Goal: Task Accomplishment & Management: Manage account settings

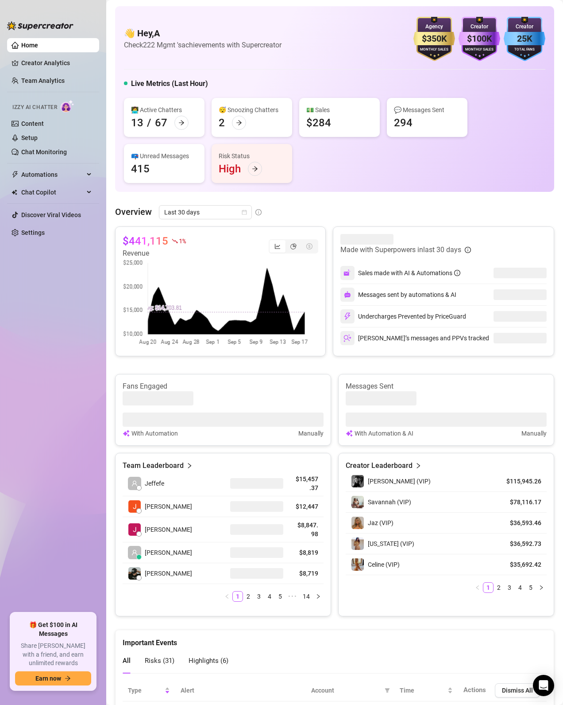
click at [87, 306] on ul "Home Creator Analytics Team Analytics Izzy AI Chatter Content Setup Chat Monito…" at bounding box center [53, 322] width 92 height 575
click at [40, 232] on link "Settings" at bounding box center [32, 232] width 23 height 7
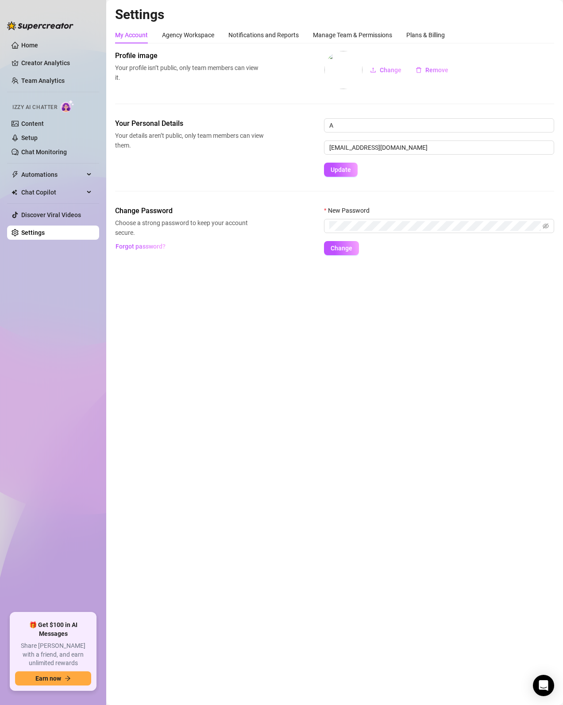
click at [358, 482] on main "Settings My Account Agency Workspace Notifications and Reports Manage Team & Pe…" at bounding box center [334, 352] width 457 height 705
click at [363, 35] on div "Manage Team & Permissions" at bounding box center [352, 35] width 79 height 10
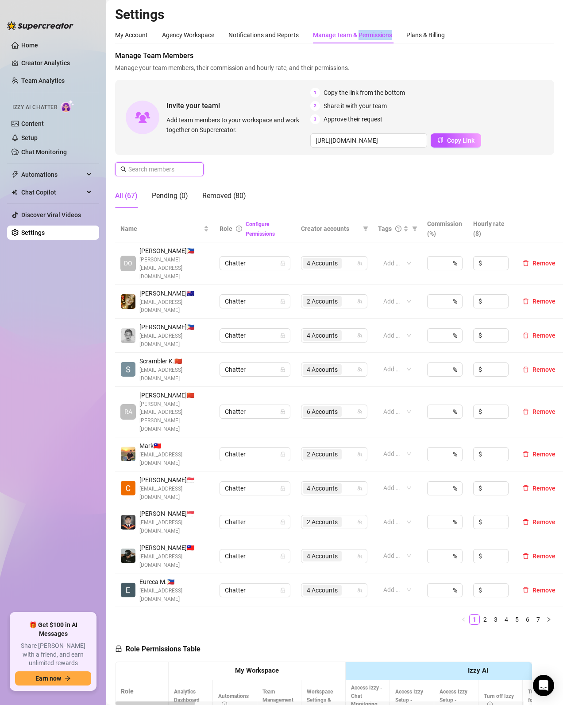
click at [189, 168] on input "text" at bounding box center [159, 169] width 63 height 10
type input "j"
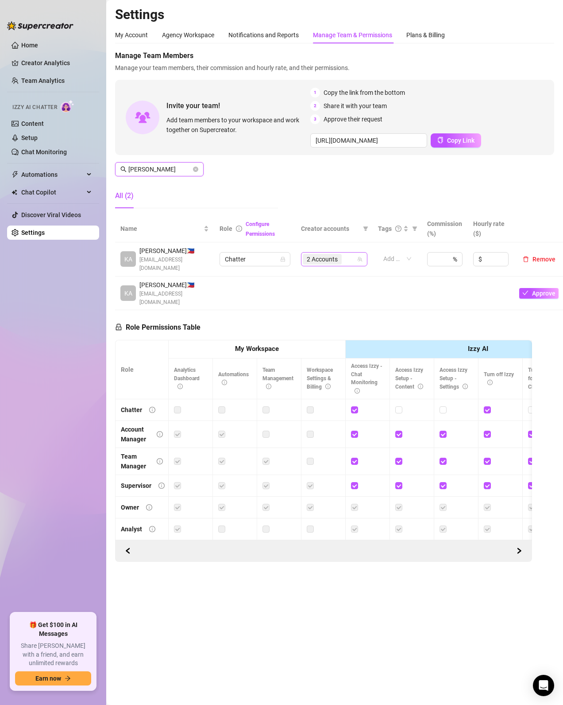
click at [325, 254] on span "2 Accounts" at bounding box center [322, 259] width 31 height 10
type input "[PERSON_NAME]"
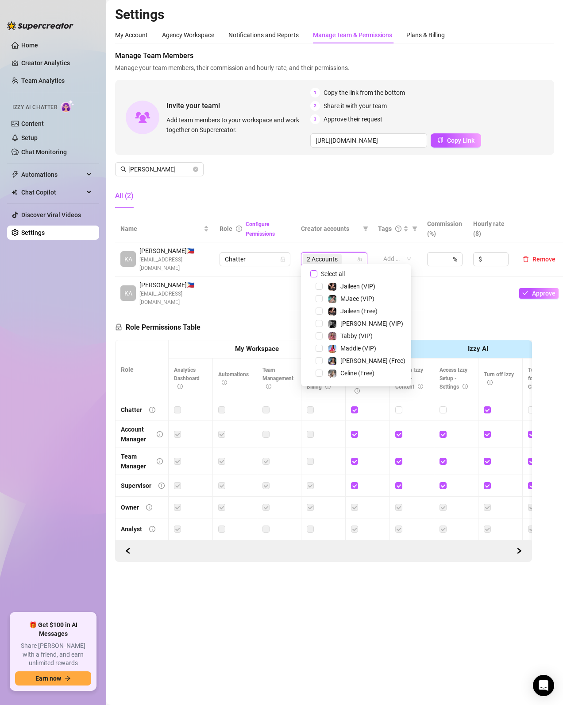
click at [319, 274] on span "Select all" at bounding box center [333, 274] width 31 height 10
click at [318, 274] on input "Select all" at bounding box center [314, 273] width 7 height 7
click at [319, 274] on span "Select all" at bounding box center [333, 274] width 31 height 10
click at [318, 274] on input "Select all" at bounding box center [314, 273] width 7 height 7
checkbox input "false"
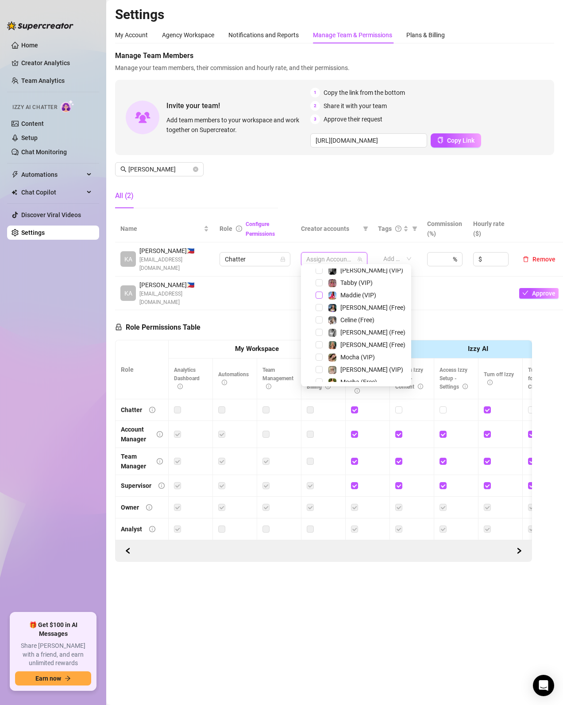
scroll to position [159, 0]
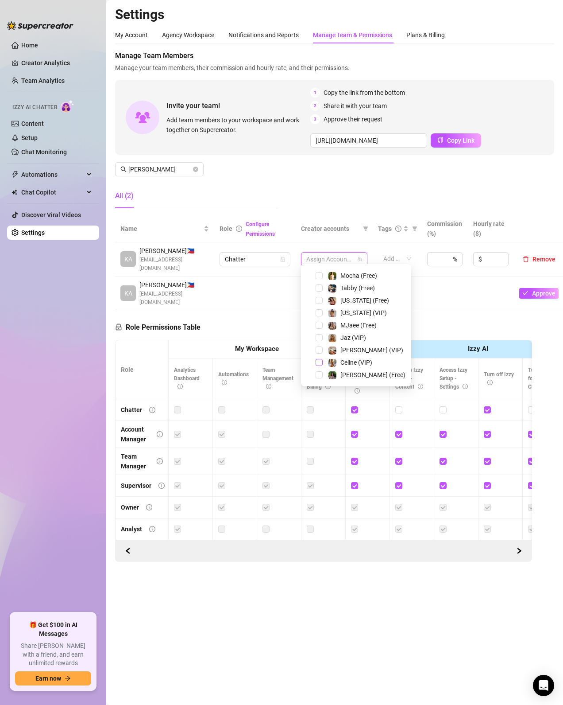
click at [316, 365] on span "Select tree node" at bounding box center [319, 362] width 7 height 7
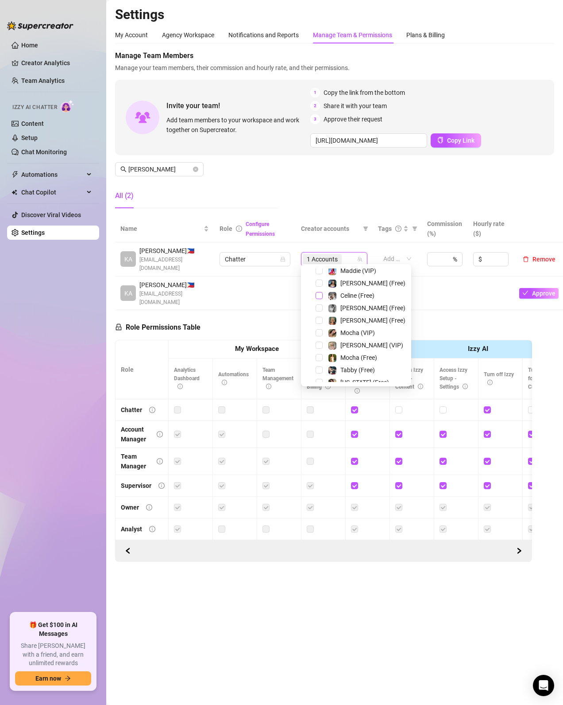
click at [319, 295] on span "Select tree node" at bounding box center [319, 295] width 7 height 7
click at [54, 367] on ul "Home Creator Analytics Team Analytics Izzy AI Chatter Content Setup Chat Monito…" at bounding box center [53, 322] width 92 height 575
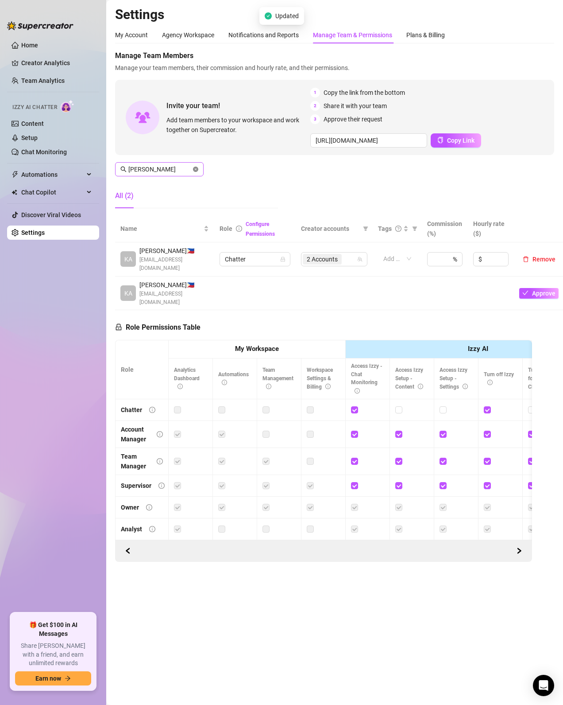
click at [196, 167] on icon "close-circle" at bounding box center [195, 169] width 5 height 5
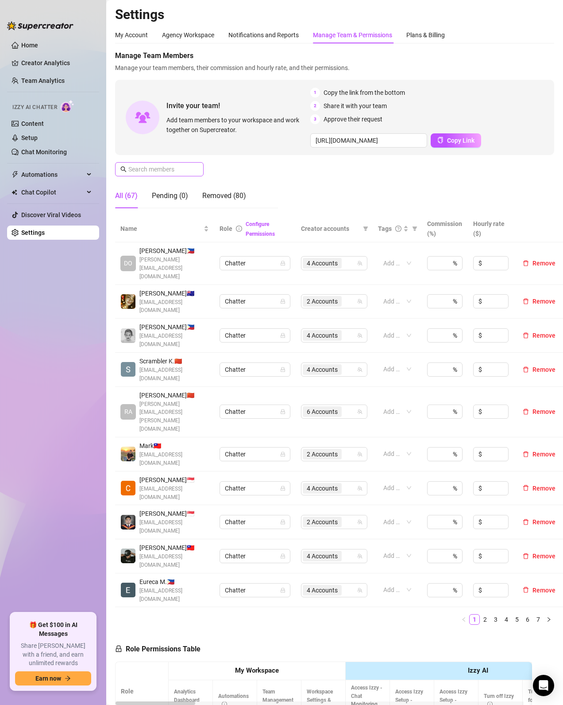
click at [193, 170] on span at bounding box center [195, 169] width 5 height 10
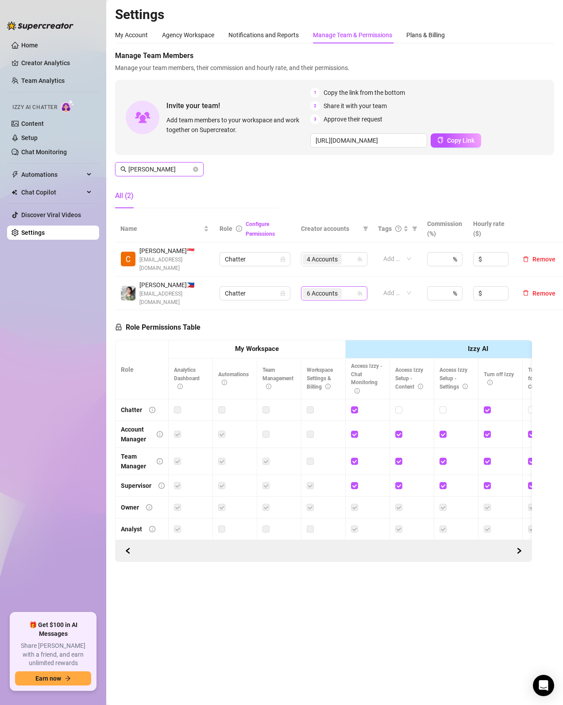
click at [340, 290] on span "6 Accounts" at bounding box center [322, 293] width 39 height 11
type input "[PERSON_NAME]"
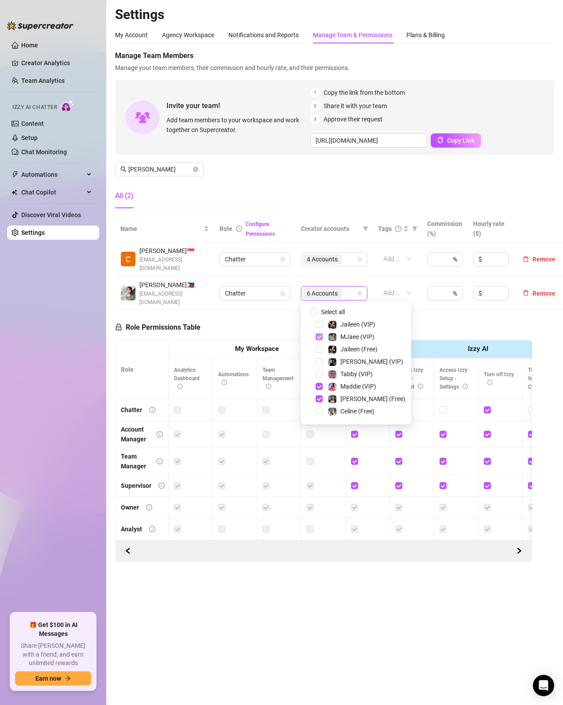
click at [322, 337] on span "Select tree node" at bounding box center [319, 336] width 7 height 7
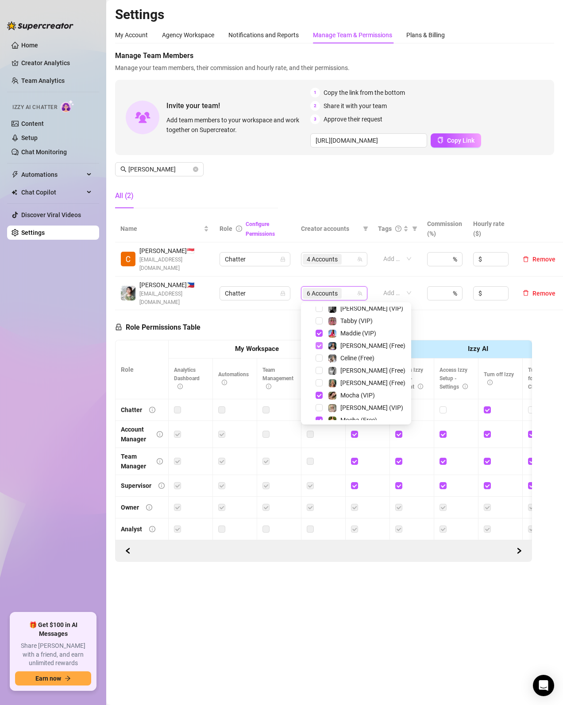
scroll to position [106, 0]
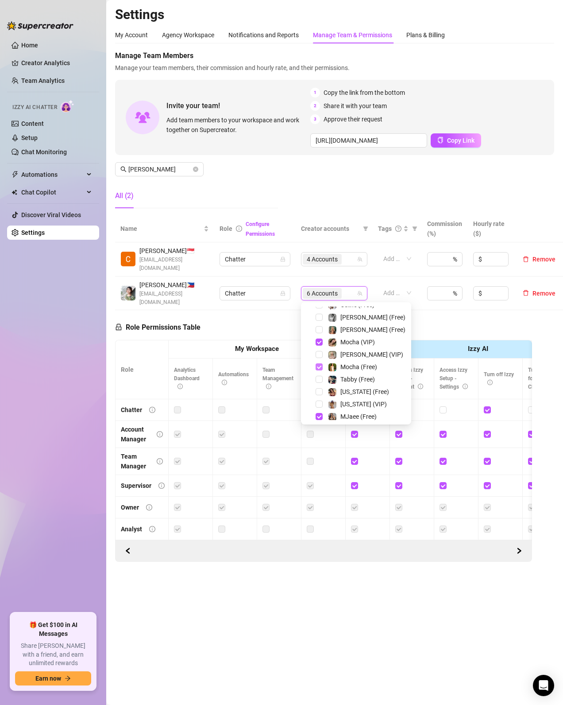
click at [321, 368] on span "Select tree node" at bounding box center [319, 366] width 7 height 7
click at [318, 344] on span "Select tree node" at bounding box center [319, 341] width 7 height 7
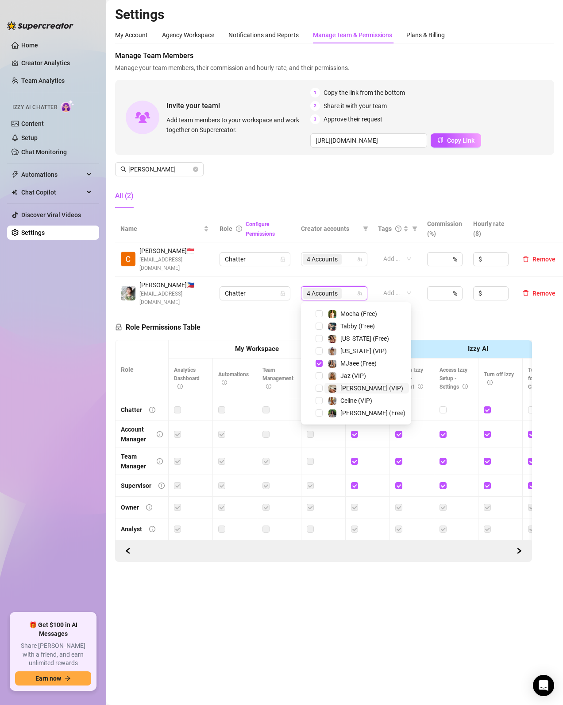
scroll to position [184, 0]
click at [317, 378] on span "Select tree node" at bounding box center [319, 375] width 7 height 7
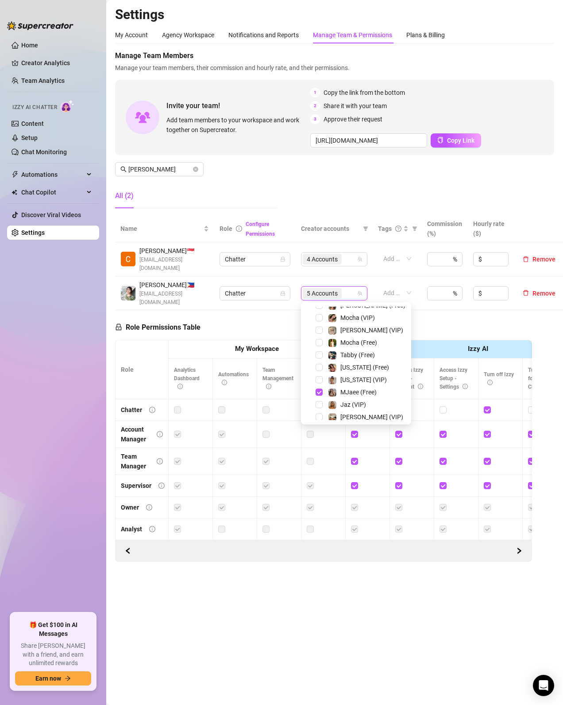
scroll to position [78, 0]
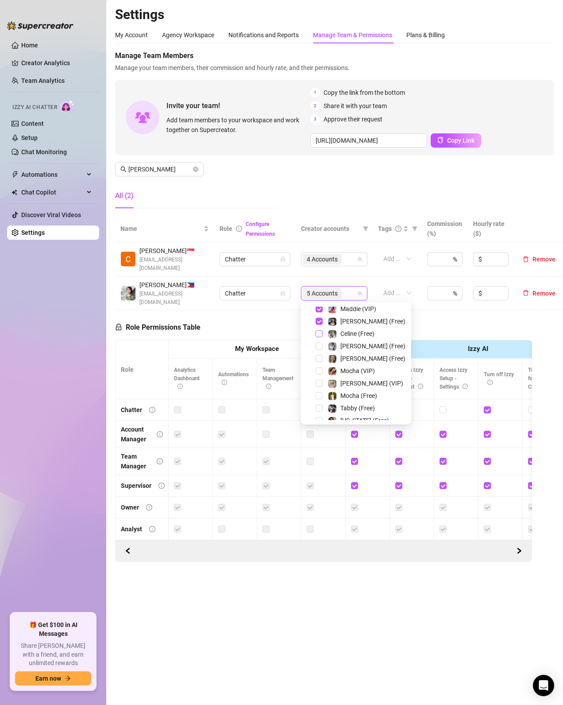
click at [320, 331] on span "Select tree node" at bounding box center [319, 333] width 7 height 7
click at [195, 169] on icon "close-circle" at bounding box center [195, 169] width 5 height 5
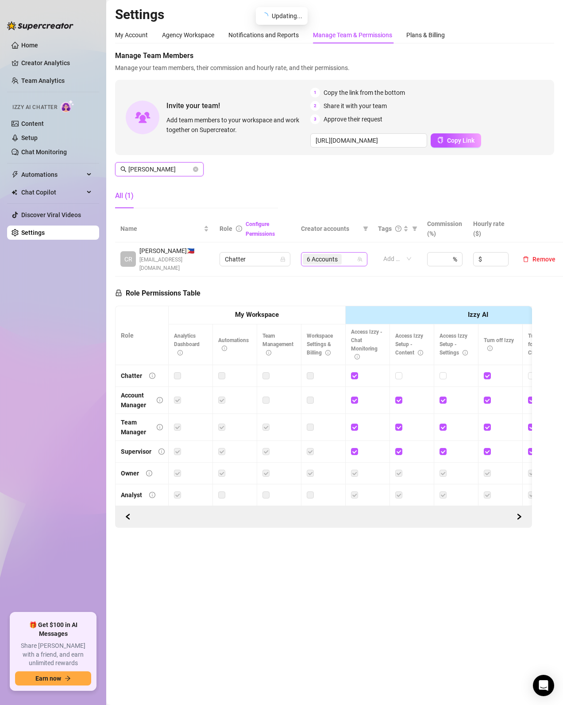
click at [333, 258] on span "6 Accounts" at bounding box center [322, 259] width 31 height 10
type input "[PERSON_NAME]"
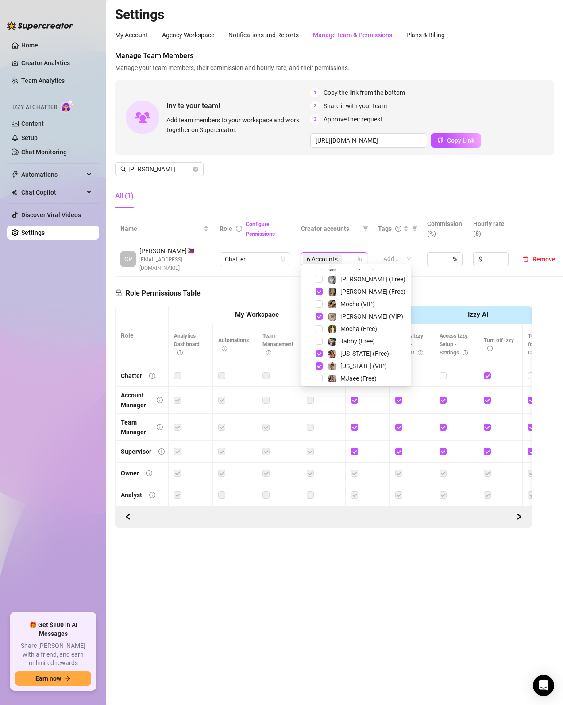
scroll to position [184, 0]
click at [317, 347] on span "Select tree node" at bounding box center [319, 349] width 7 height 7
click at [322, 325] on span "Select tree node" at bounding box center [319, 325] width 7 height 7
drag, startPoint x: 354, startPoint y: 646, endPoint x: 1, endPoint y: 649, distance: 352.6
click at [314, 644] on main "Settings My Account Agency Workspace Notifications and Reports Manage Team & Pe…" at bounding box center [334, 352] width 457 height 705
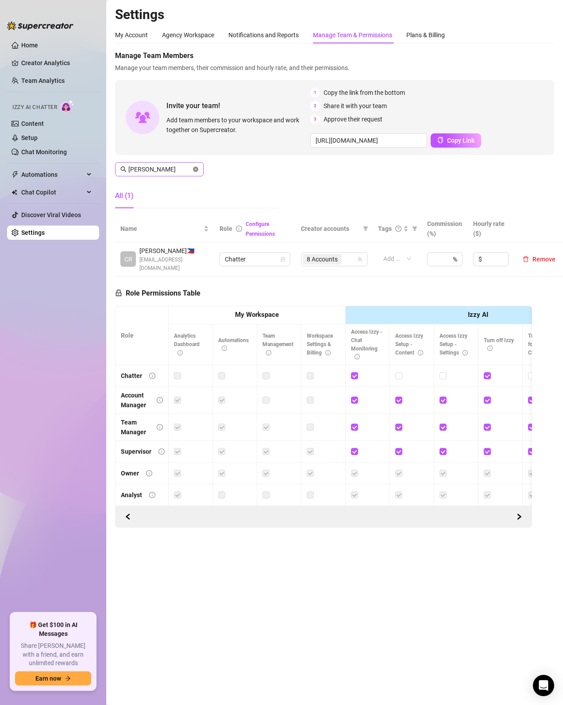
click at [195, 170] on icon "close-circle" at bounding box center [195, 169] width 5 height 5
click at [347, 253] on div "1 Accounts" at bounding box center [330, 259] width 54 height 12
type input "[PERSON_NAME]"
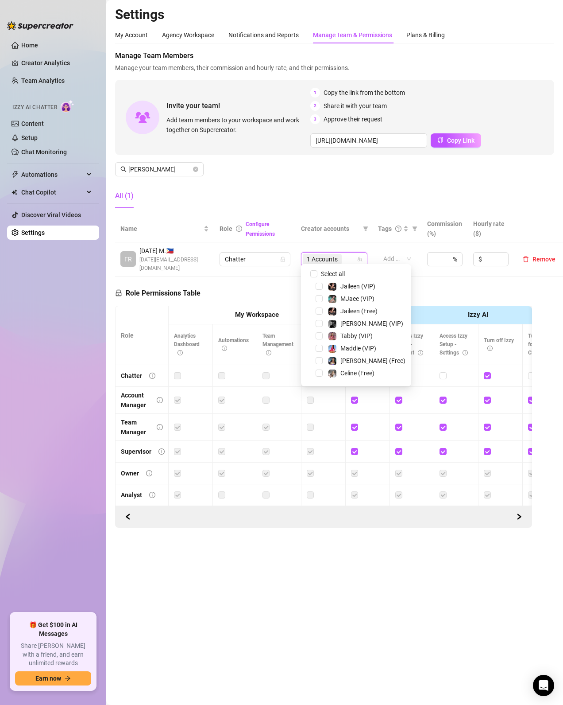
click at [313, 279] on div "Select all" at bounding box center [356, 273] width 106 height 11
click at [313, 274] on input "Select all" at bounding box center [314, 273] width 7 height 7
click at [314, 275] on input "Select all" at bounding box center [314, 273] width 7 height 7
checkbox input "false"
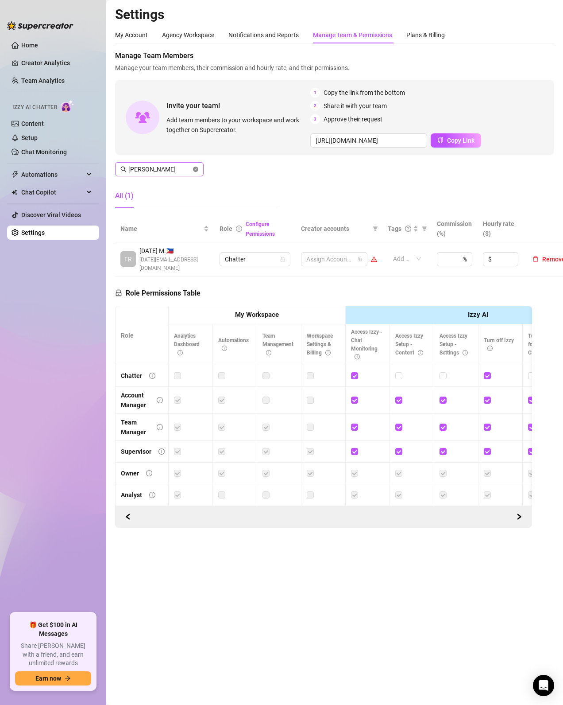
click at [198, 168] on icon "close-circle" at bounding box center [195, 169] width 5 height 5
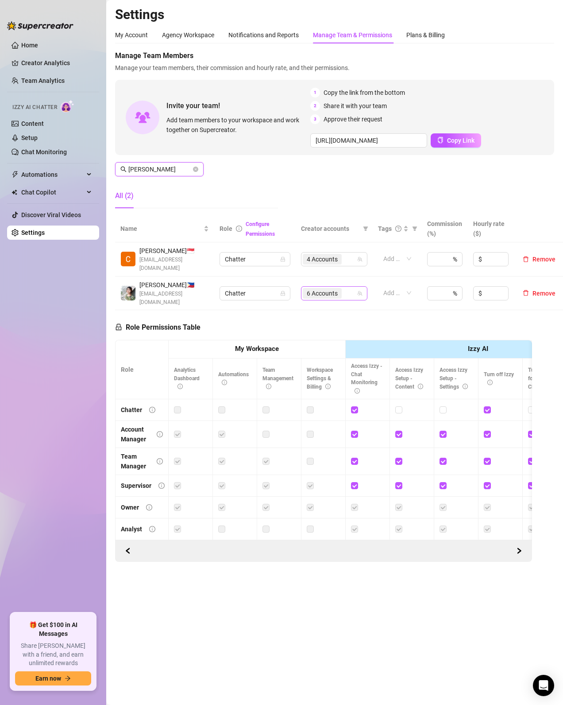
click at [346, 296] on div "6 Accounts" at bounding box center [330, 293] width 54 height 12
type input "[PERSON_NAME]"
click at [346, 293] on div "6 Accounts" at bounding box center [330, 293] width 54 height 12
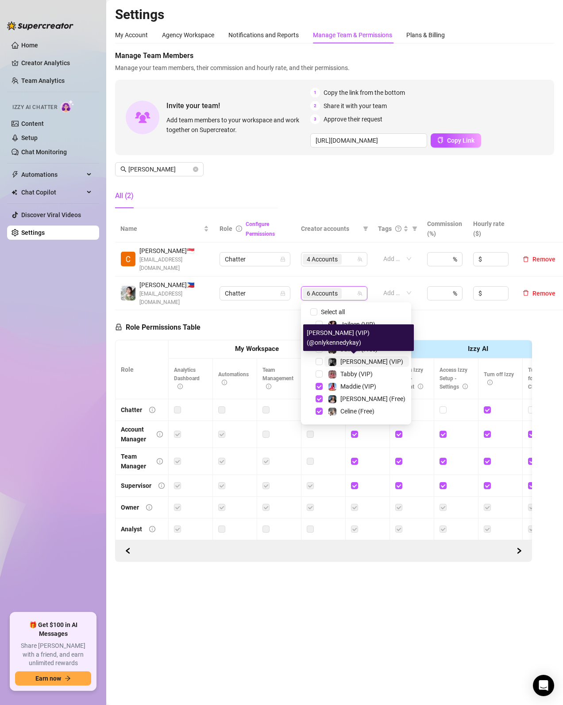
scroll to position [53, 0]
